Goal: Task Accomplishment & Management: Complete application form

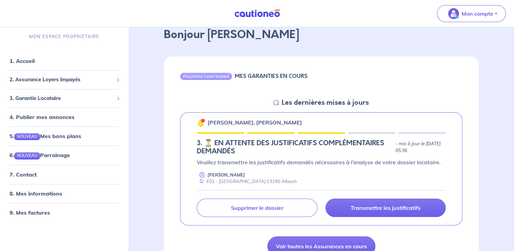
scroll to position [38, 0]
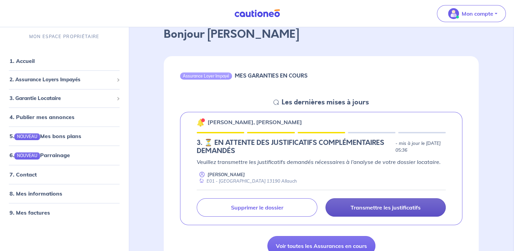
click at [338, 212] on link "Transmettre les justificatifs" at bounding box center [385, 207] width 120 height 18
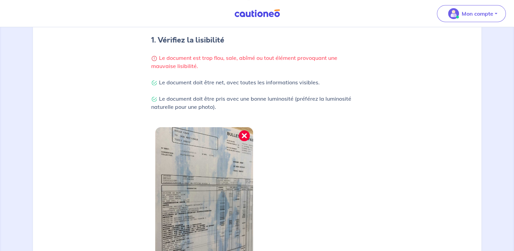
scroll to position [235, 0]
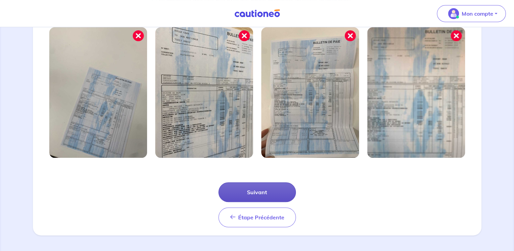
click at [265, 193] on button "Suivant" at bounding box center [256, 192] width 77 height 20
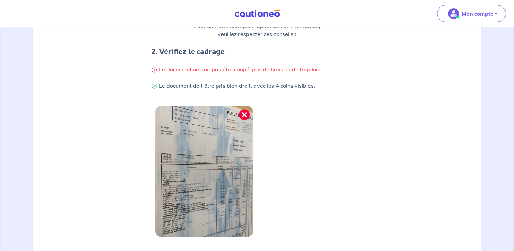
scroll to position [202, 0]
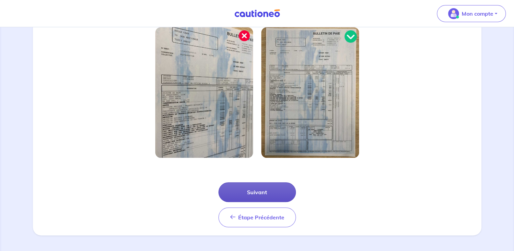
click at [265, 193] on button "Suivant" at bounding box center [256, 192] width 77 height 20
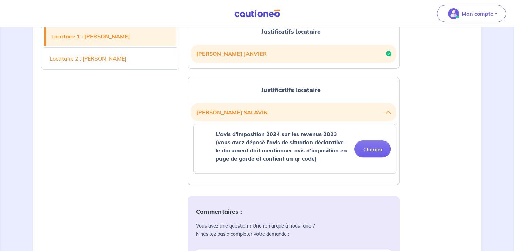
scroll to position [186, 0]
click at [388, 110] on icon "button" at bounding box center [388, 111] width 5 height 5
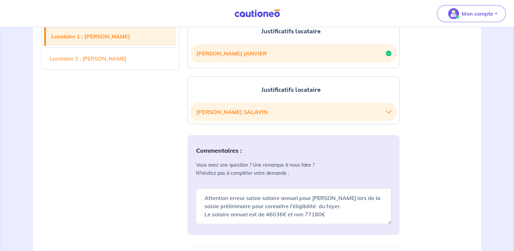
click at [388, 110] on icon "button" at bounding box center [388, 111] width 5 height 5
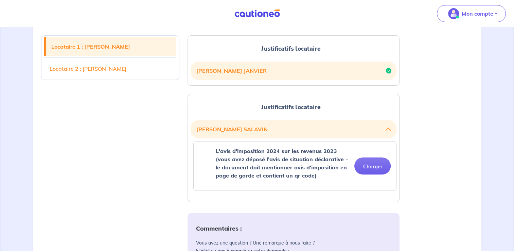
scroll to position [169, 0]
click at [391, 69] on h2 "[PERSON_NAME]" at bounding box center [294, 70] width 206 height 18
click at [388, 69] on icon "button" at bounding box center [388, 70] width 5 height 5
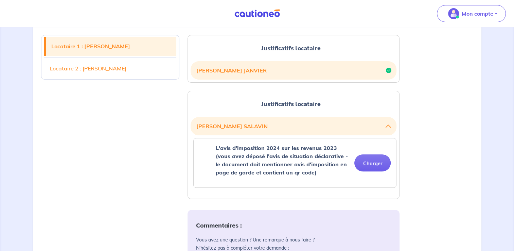
click at [388, 69] on icon "button" at bounding box center [388, 70] width 5 height 5
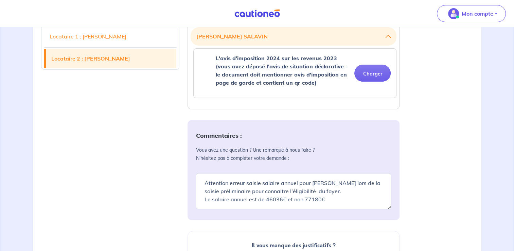
scroll to position [262, 0]
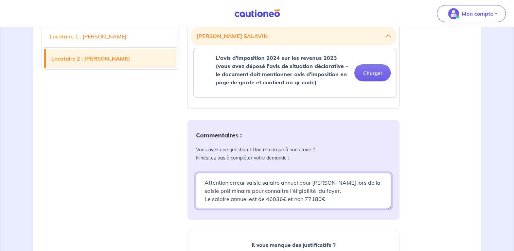
click at [333, 197] on textarea "Attention erreur saisie salaire annuel pour [PERSON_NAME] lors de la saisie pré…" at bounding box center [294, 191] width 196 height 36
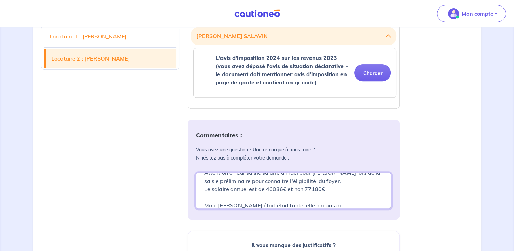
click at [270, 204] on textarea "Attention erreur saisie salaire annuel pour [PERSON_NAME] lors de la saisie pré…" at bounding box center [294, 191] width 196 height 36
click at [334, 204] on textarea "Attention erreur saisie salaire annuel pour [PERSON_NAME] lors de la saisie pré…" at bounding box center [294, 191] width 196 height 36
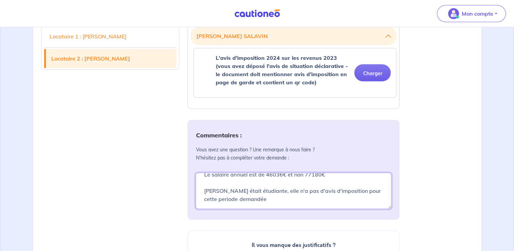
scroll to position [24, 0]
click at [223, 201] on textarea "Attention erreur saisie salaire annuel pour [PERSON_NAME] lors de la saisie pré…" at bounding box center [294, 191] width 196 height 36
click at [225, 198] on textarea "Attention erreur saisie salaire annuel pour [PERSON_NAME] lors de la saisie pré…" at bounding box center [294, 191] width 196 height 36
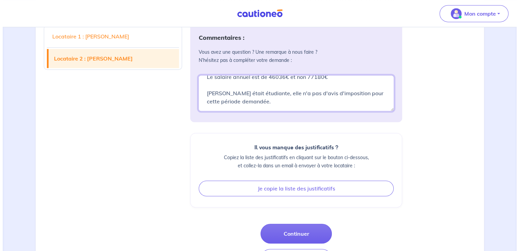
scroll to position [365, 0]
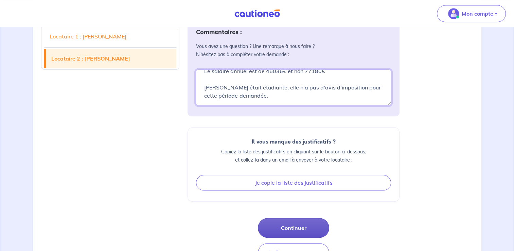
type textarea "Attention erreur saisie salaire annuel pour [PERSON_NAME] lors de la saisie pré…"
click at [286, 224] on button "Continuer" at bounding box center [293, 228] width 71 height 20
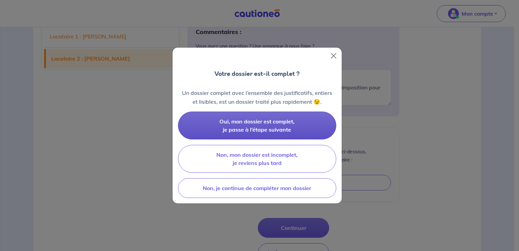
click at [304, 127] on button "Oui, mon dossier est complet, je passe à l’étape suivante" at bounding box center [257, 125] width 158 height 28
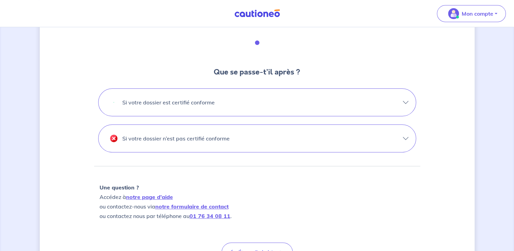
scroll to position [231, 0]
